Goal: Task Accomplishment & Management: Manage account settings

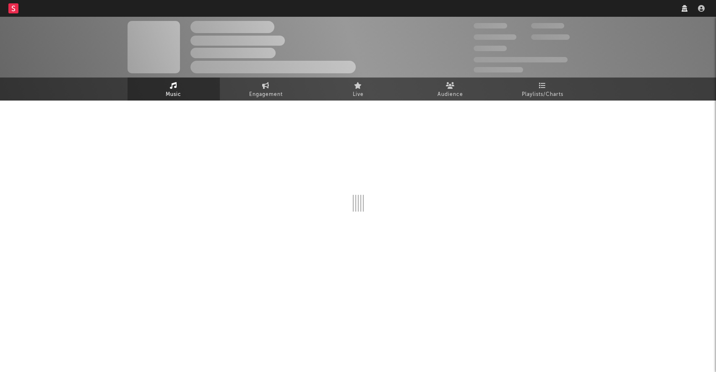
select select "recorded_music"
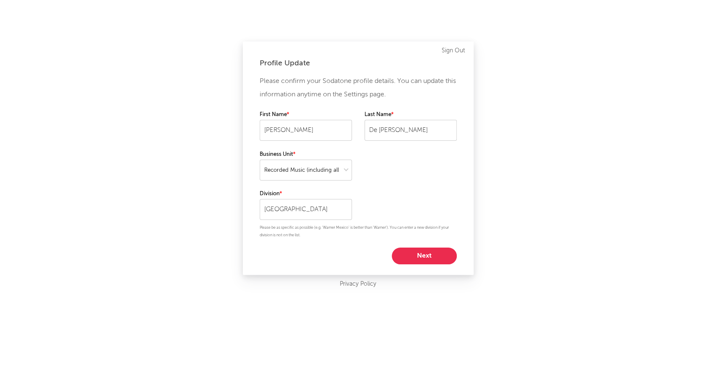
click at [432, 254] on button "Next" at bounding box center [424, 256] width 65 height 17
select select "anr_research"
select select "exec"
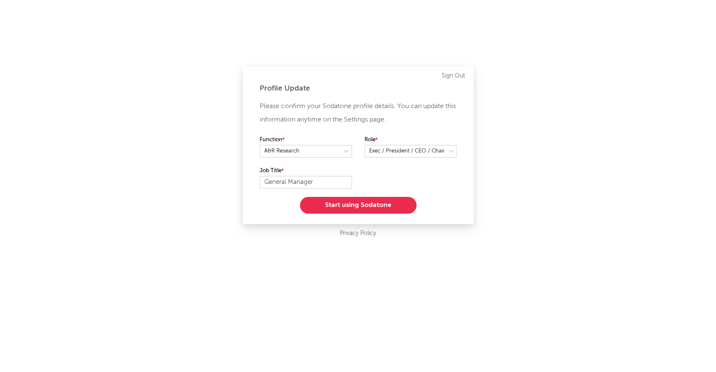
click at [351, 204] on button "Start using Sodatone" at bounding box center [358, 205] width 117 height 17
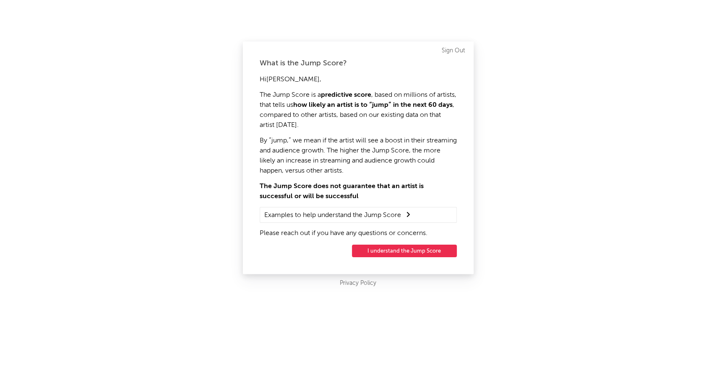
click at [375, 251] on button "I understand the Jump Score" at bounding box center [404, 251] width 105 height 13
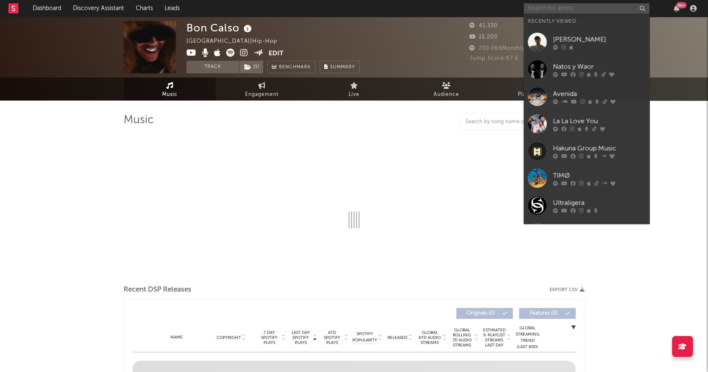
click at [540, 6] on input "text" at bounding box center [587, 8] width 126 height 10
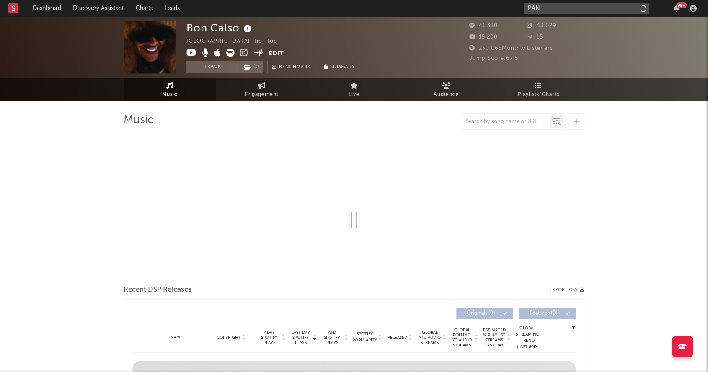
type input "PANB"
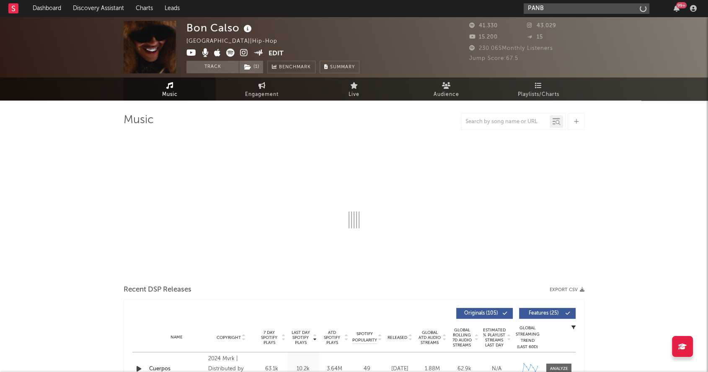
select select "6m"
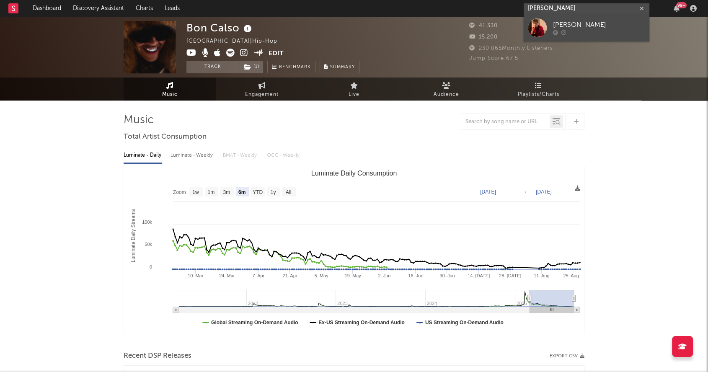
type input "[PERSON_NAME]"
click at [564, 19] on link "[PERSON_NAME]" at bounding box center [587, 27] width 126 height 27
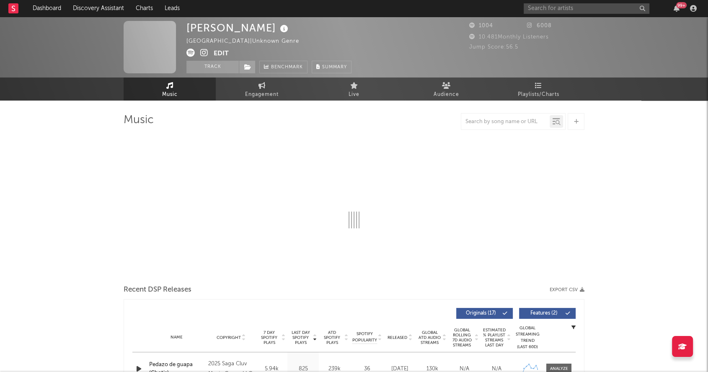
select select "1w"
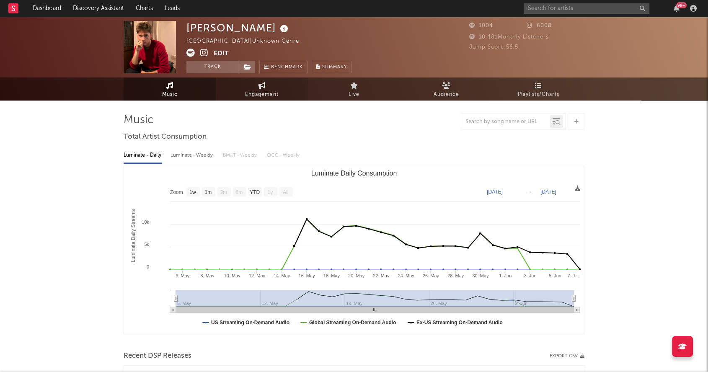
click at [269, 85] on link "Engagement" at bounding box center [262, 89] width 92 height 23
select select "1w"
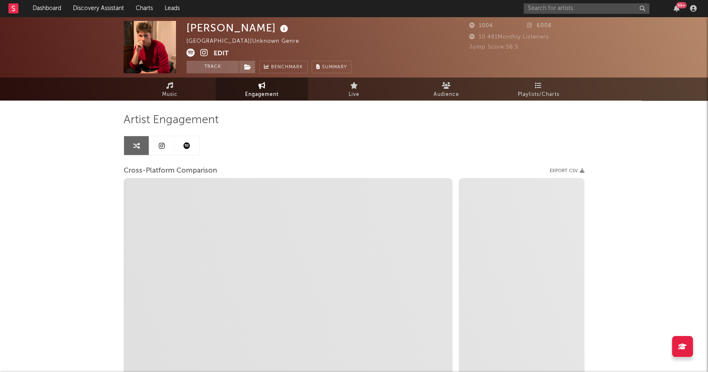
select select "1m"
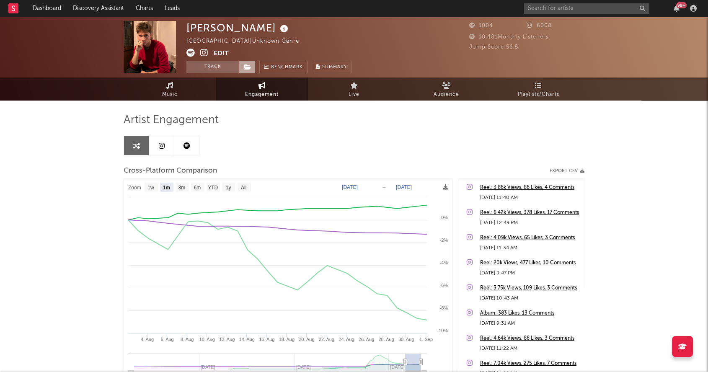
click at [248, 66] on icon at bounding box center [247, 67] width 7 height 6
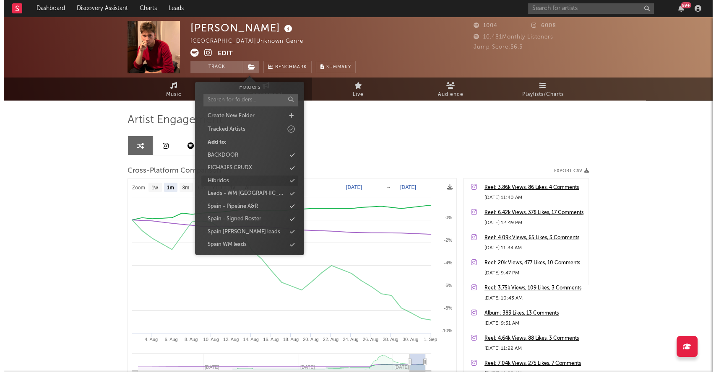
scroll to position [4, 0]
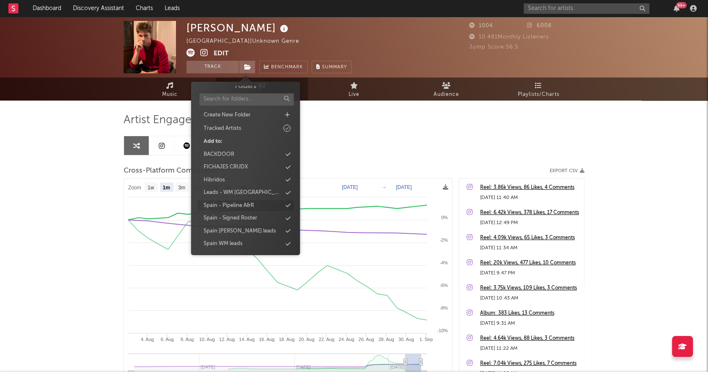
click at [286, 204] on icon at bounding box center [288, 205] width 5 height 5
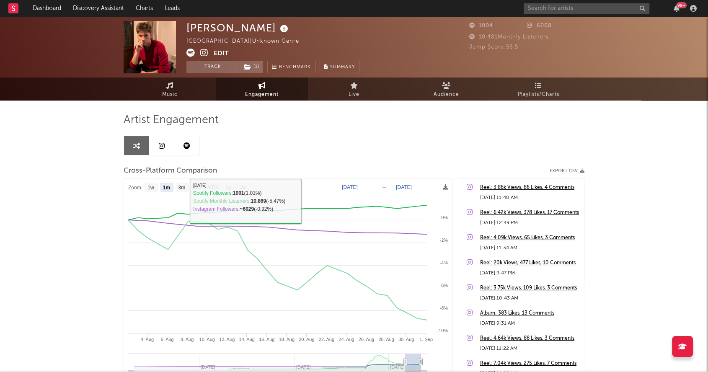
click at [367, 153] on div "Artist Engagement Cross-Platform Comparison Export CSV Zoom 1w 1m 3m 6m YTD 1y …" at bounding box center [354, 255] width 461 height 285
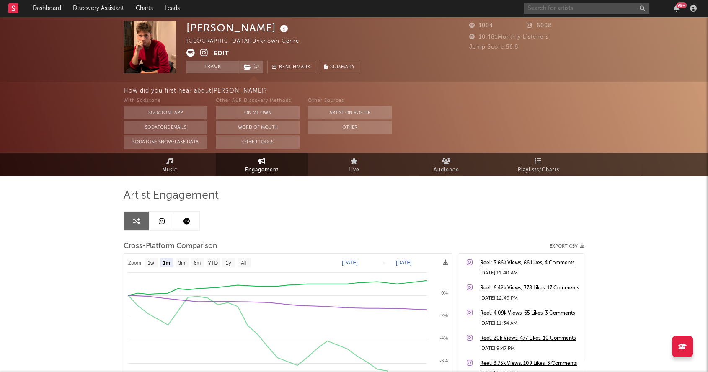
click at [568, 4] on input "text" at bounding box center [587, 8] width 126 height 10
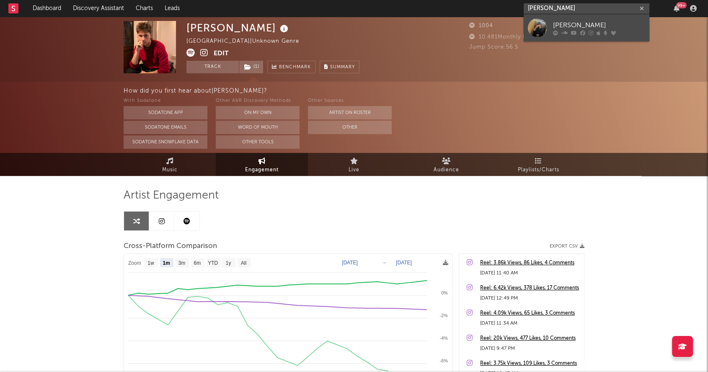
type input "[PERSON_NAME]"
click at [589, 30] on icon at bounding box center [591, 32] width 5 height 5
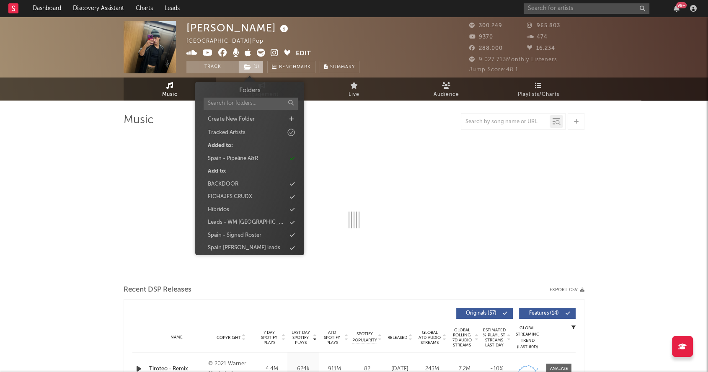
click at [248, 65] on icon at bounding box center [247, 67] width 7 height 6
click at [46, 8] on link "Dashboard" at bounding box center [47, 8] width 40 height 17
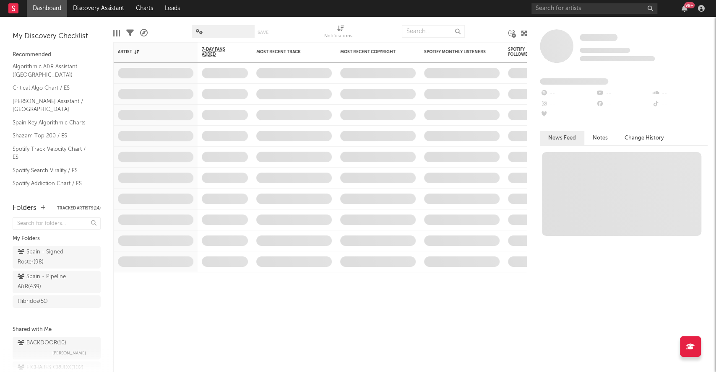
scroll to position [39, 0]
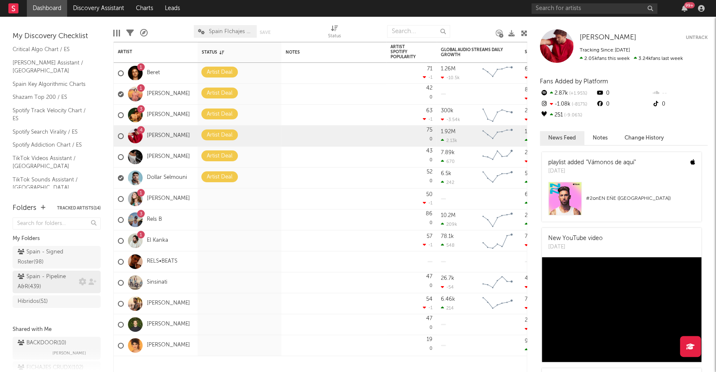
click at [50, 279] on div "Spain - Pipeline A&R ( 439 )" at bounding box center [47, 282] width 59 height 20
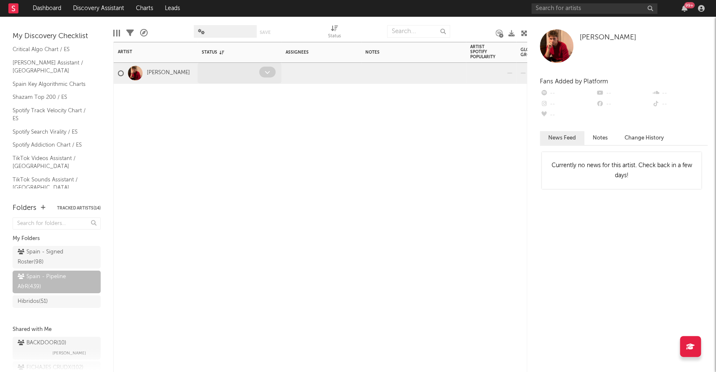
click at [275, 75] on div at bounding box center [268, 73] width 18 height 13
click at [272, 73] on span at bounding box center [267, 72] width 16 height 11
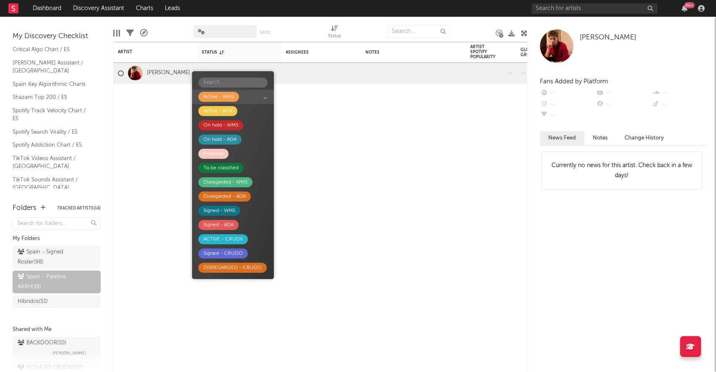
click at [239, 94] on span "Active - WMS" at bounding box center [233, 97] width 82 height 14
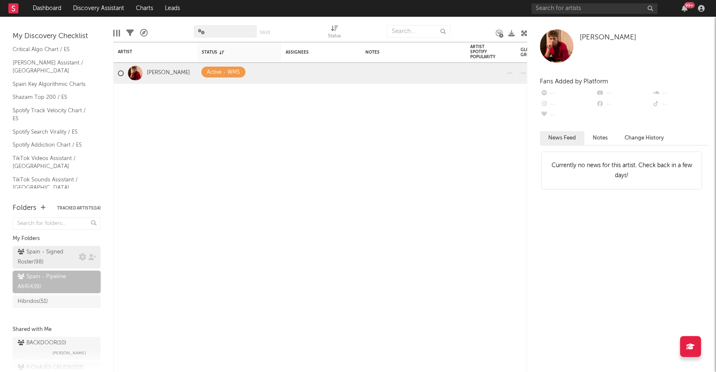
click at [69, 255] on div "Spain - Signed Roster ( 98 )" at bounding box center [47, 257] width 59 height 20
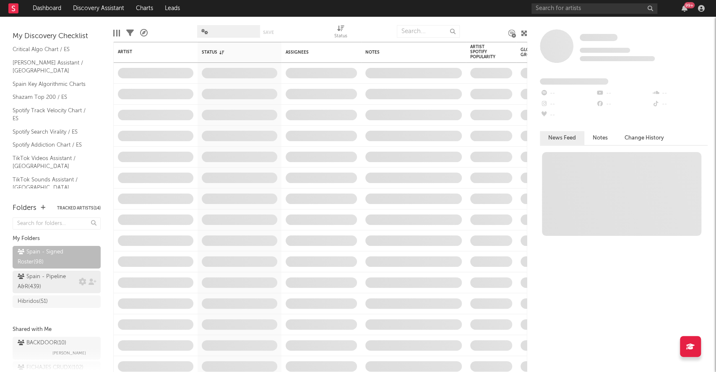
click at [52, 273] on div "Spain - Pipeline A&R ( 439 )" at bounding box center [47, 282] width 59 height 20
